Goal: Task Accomplishment & Management: Use online tool/utility

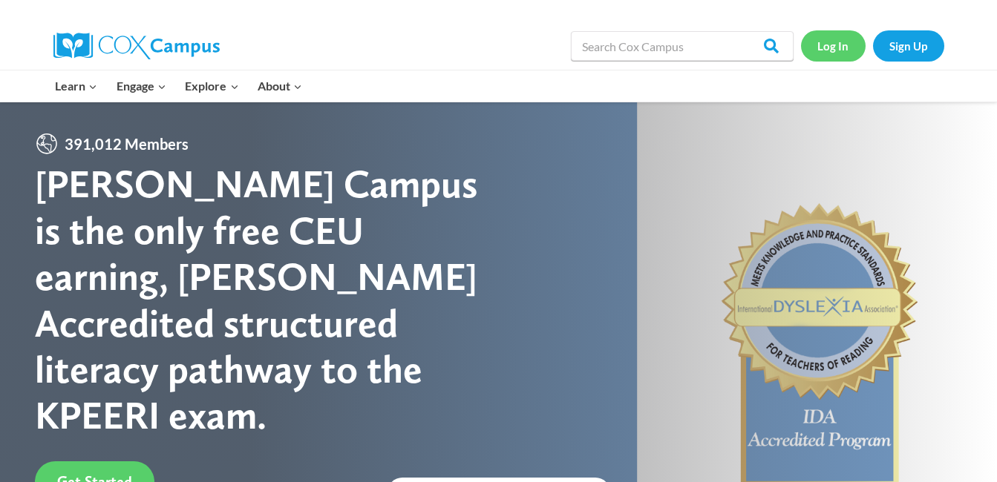
click at [810, 57] on link "Log In" at bounding box center [833, 45] width 65 height 30
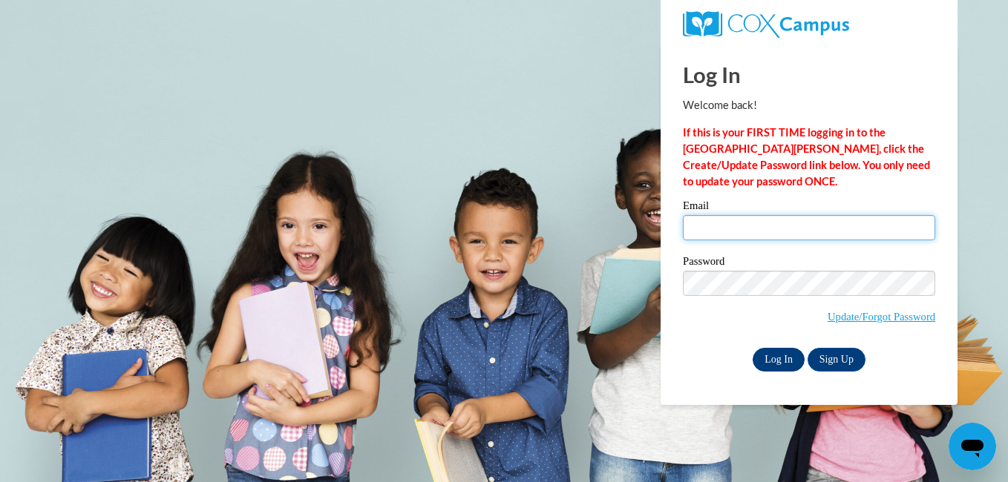
type input "Knuckifyoubuck2006@yahoo.com"
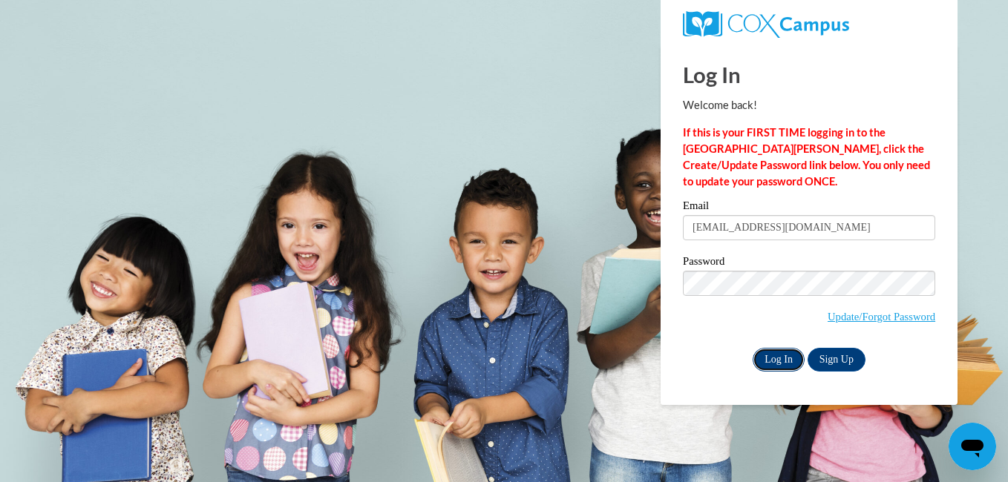
click at [762, 355] on input "Log In" at bounding box center [779, 360] width 52 height 24
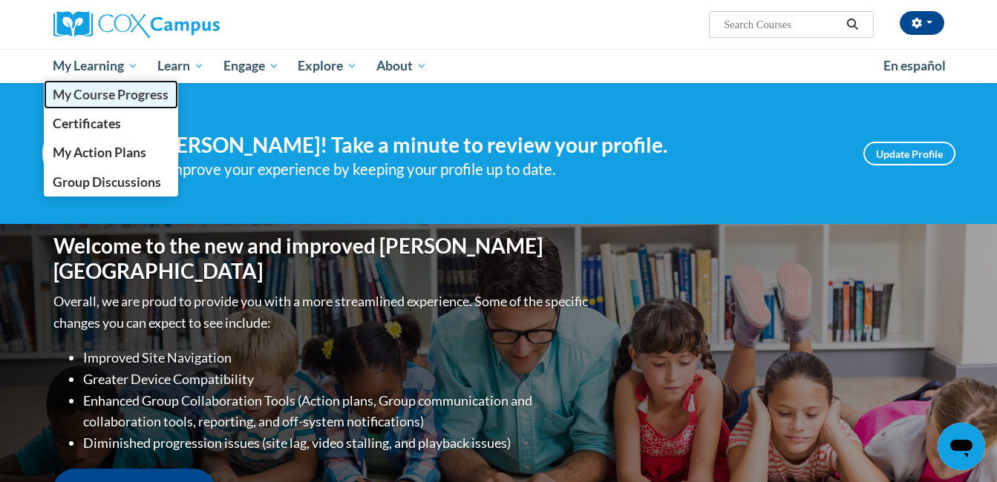
click at [95, 93] on span "My Course Progress" at bounding box center [111, 95] width 116 height 16
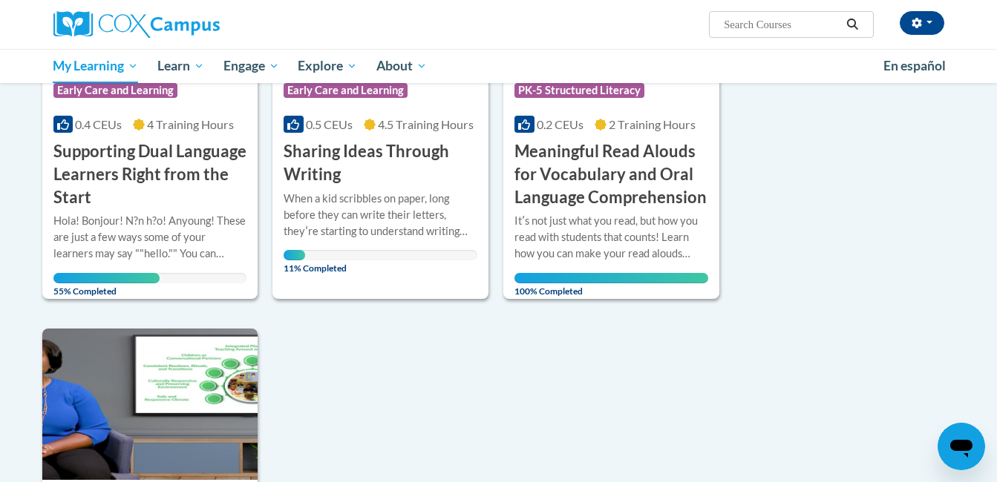
scroll to position [1188, 0]
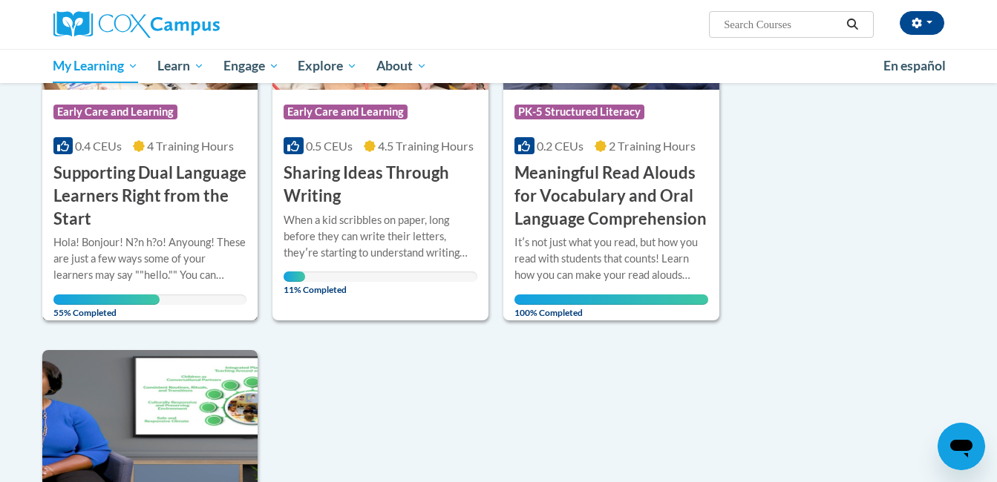
click at [178, 213] on h3 "Supporting Dual Language Learners Right from the Start" at bounding box center [150, 196] width 194 height 68
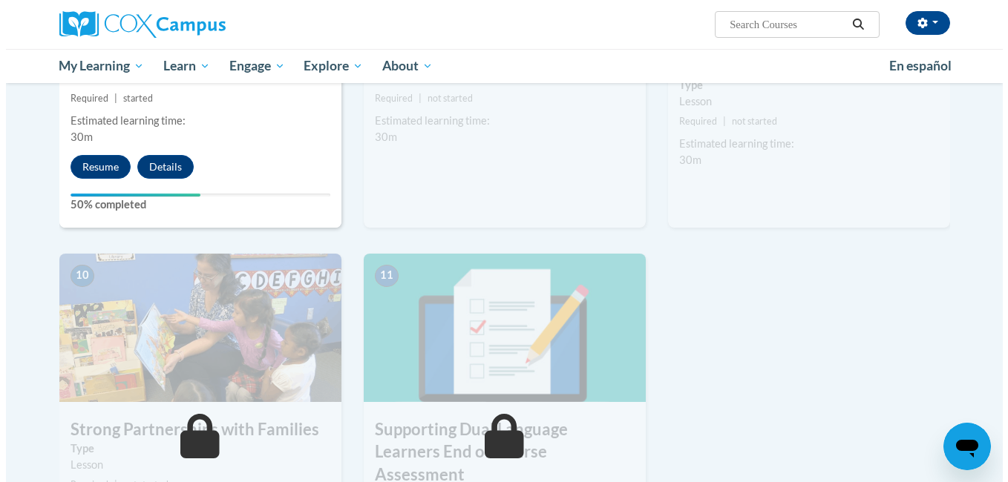
scroll to position [1443, 0]
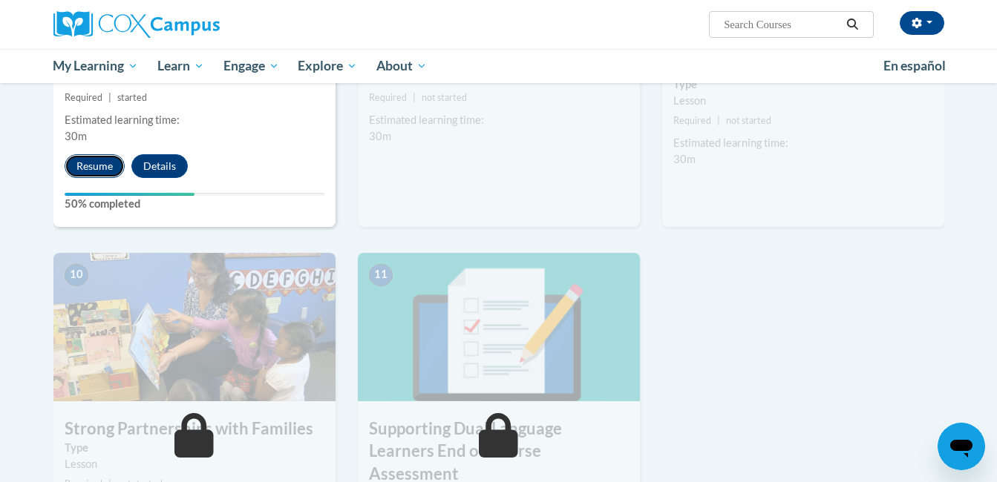
click at [94, 168] on button "Resume" at bounding box center [95, 166] width 60 height 24
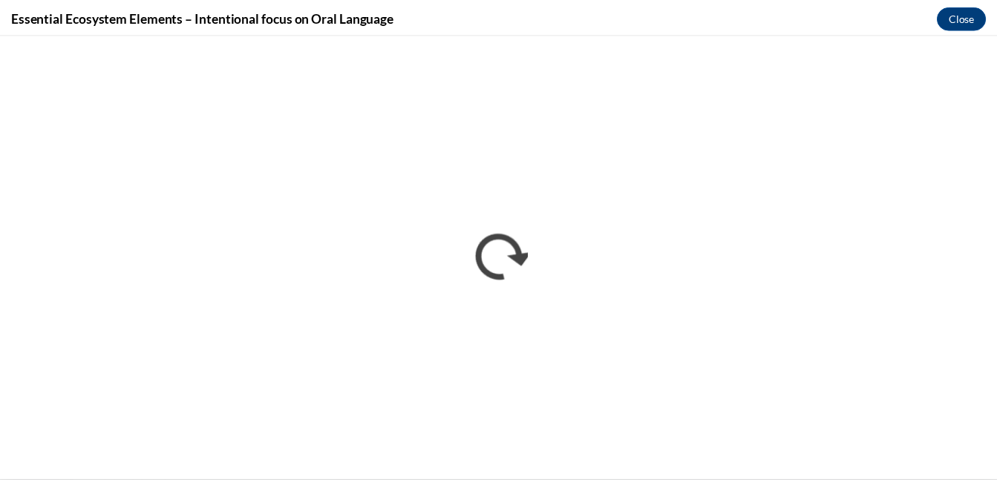
scroll to position [0, 0]
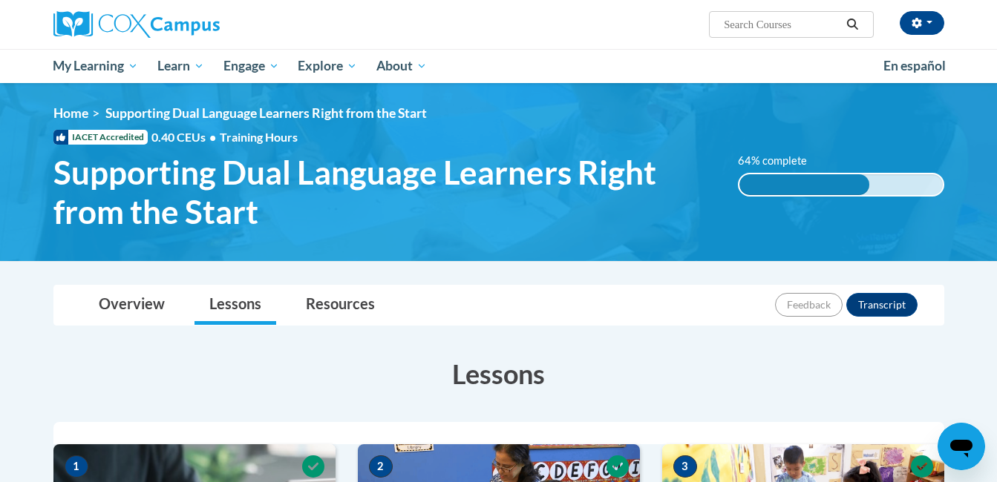
click at [542, 293] on div "Overview Lessons Resources Feedback Transcript" at bounding box center [498, 305] width 867 height 39
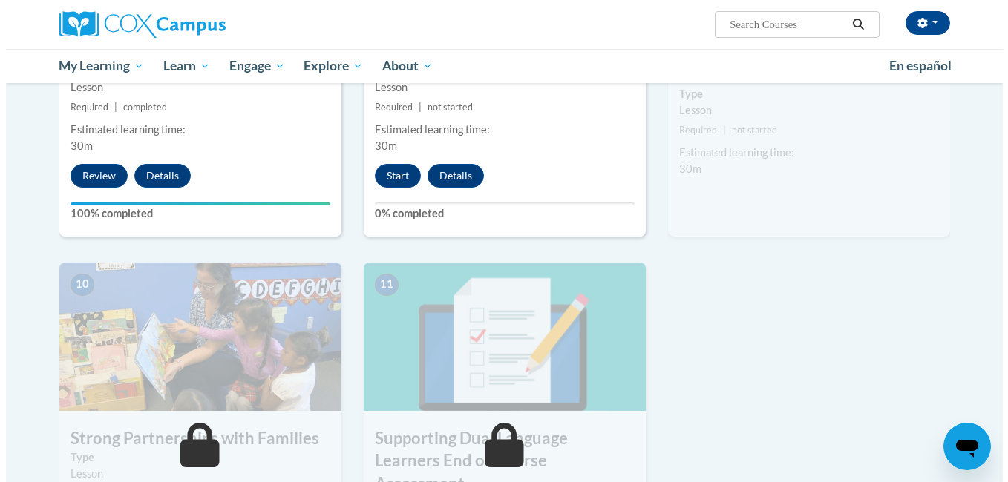
scroll to position [1427, 0]
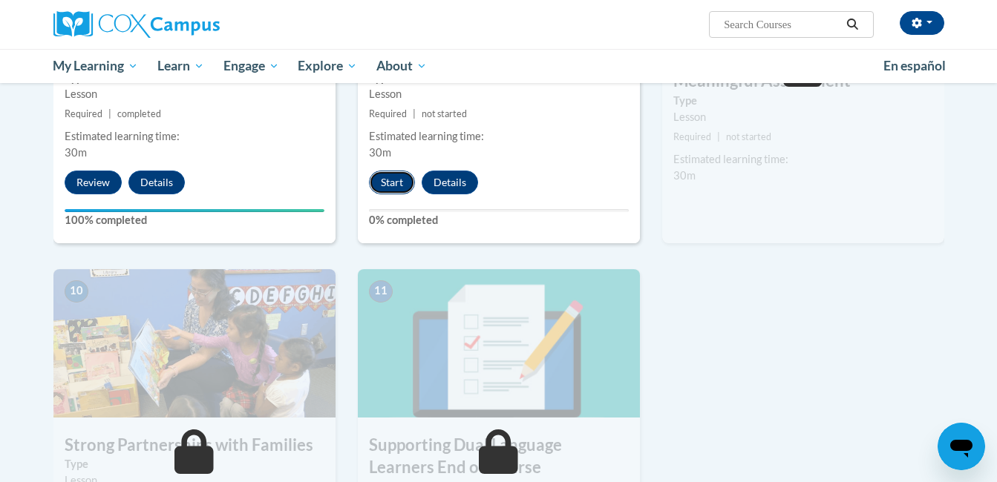
click at [398, 176] on button "Start" at bounding box center [392, 183] width 46 height 24
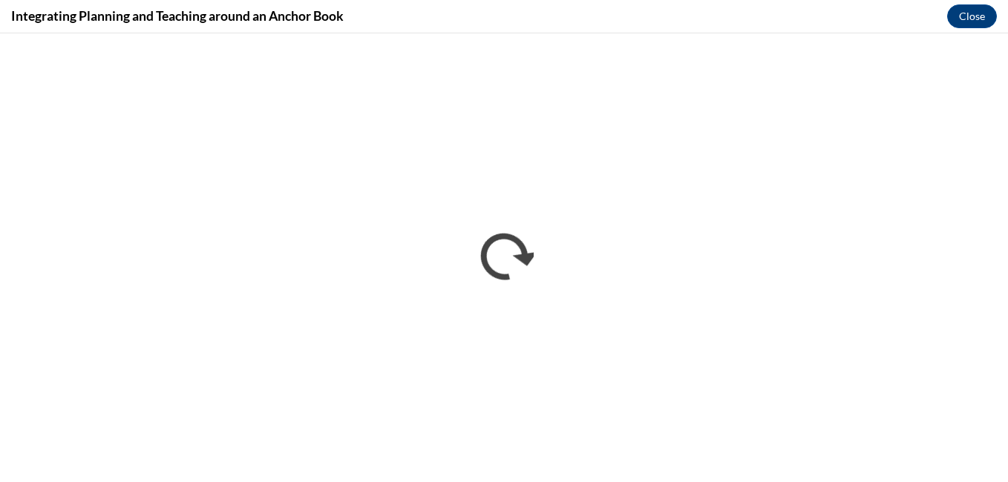
scroll to position [0, 0]
